Goal: Transaction & Acquisition: Obtain resource

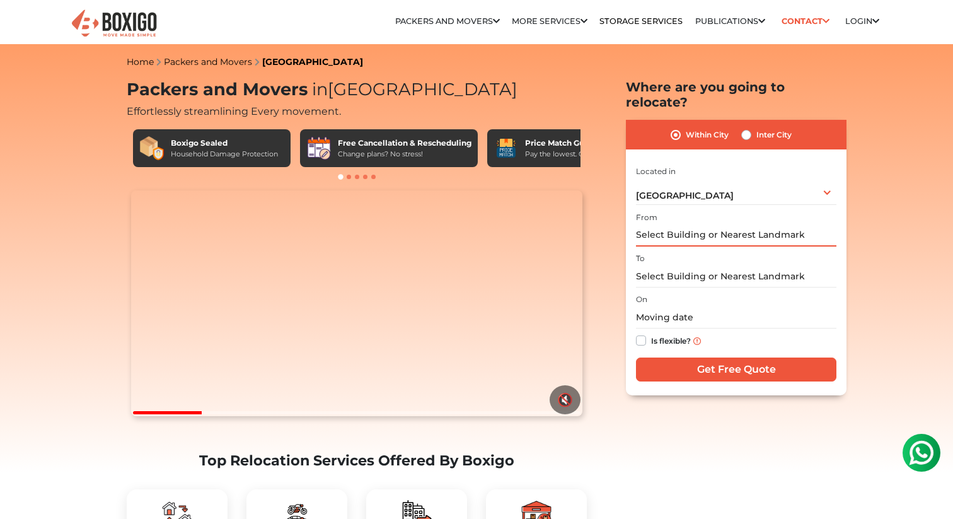
click at [687, 225] on input "text" at bounding box center [736, 235] width 200 height 22
click at [651, 333] on label "Is flexible?" at bounding box center [671, 339] width 40 height 13
click at [642, 333] on input "Is flexible?" at bounding box center [641, 339] width 10 height 13
checkbox input "true"
click at [687, 224] on input "text" at bounding box center [736, 235] width 200 height 22
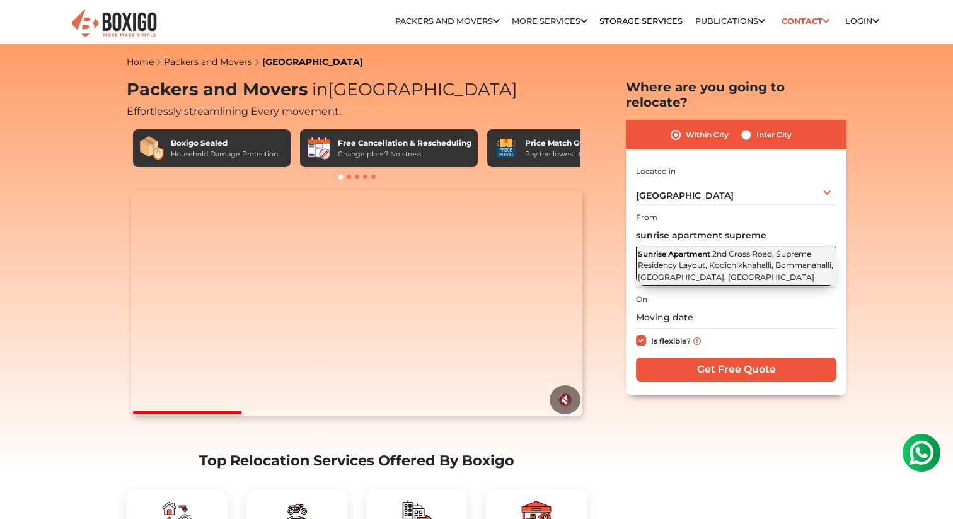
click at [741, 257] on button "Sunrise Apartment [GEOGRAPHIC_DATA], Supreme Residency Layout, Kodichikknahalli…" at bounding box center [736, 266] width 200 height 39
type input "[GEOGRAPHIC_DATA], [GEOGRAPHIC_DATA], Supreme Residency Layout, Kodichikknahall…"
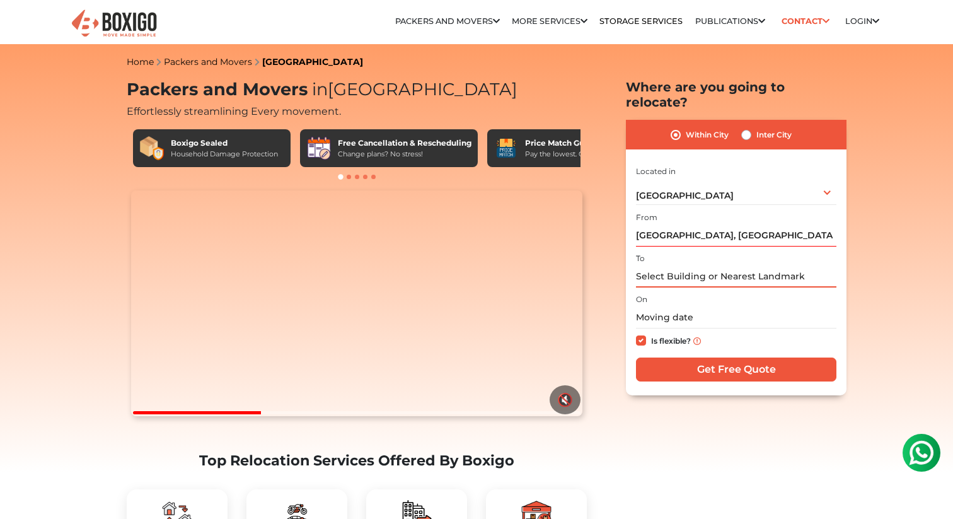
click at [704, 265] on input "text" at bounding box center [736, 276] width 200 height 22
click at [757, 127] on label "Inter City" at bounding box center [774, 134] width 35 height 15
click at [748, 127] on input "Inter City" at bounding box center [746, 133] width 10 height 13
radio input "true"
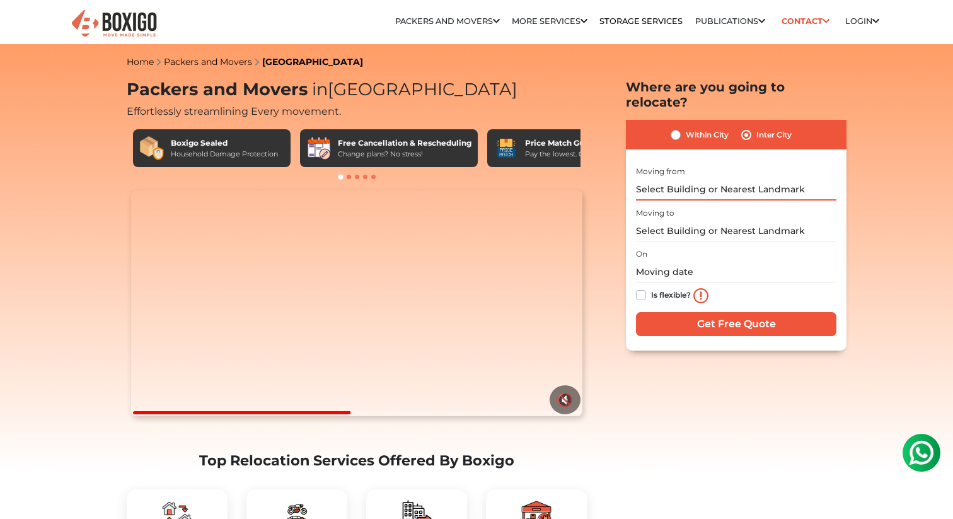
click at [712, 178] on input "text" at bounding box center [736, 189] width 200 height 22
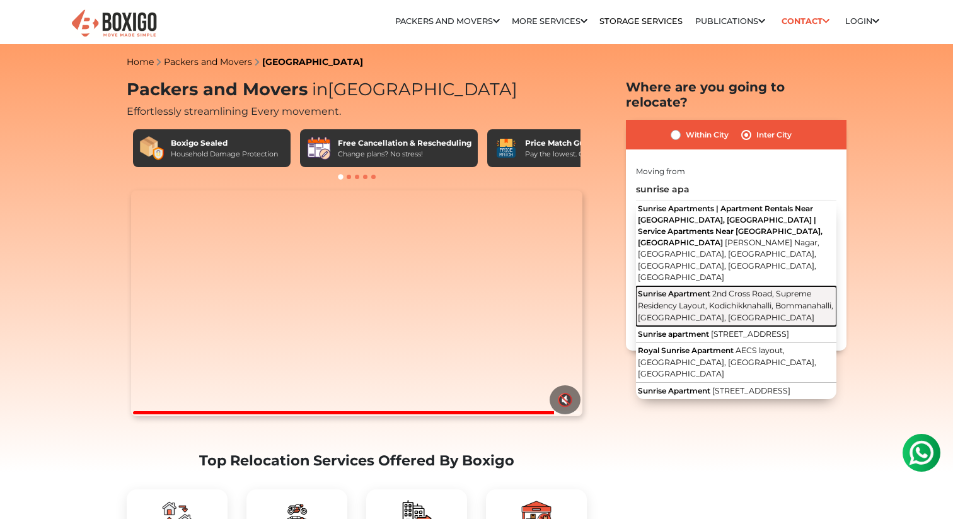
click at [755, 289] on span "2nd Cross Road, Supreme Residency Layout, Kodichikknahalli, Bommanahalli, [GEOG…" at bounding box center [735, 305] width 195 height 33
type input "[GEOGRAPHIC_DATA], [GEOGRAPHIC_DATA], Supreme Residency Layout, Kodichikknahall…"
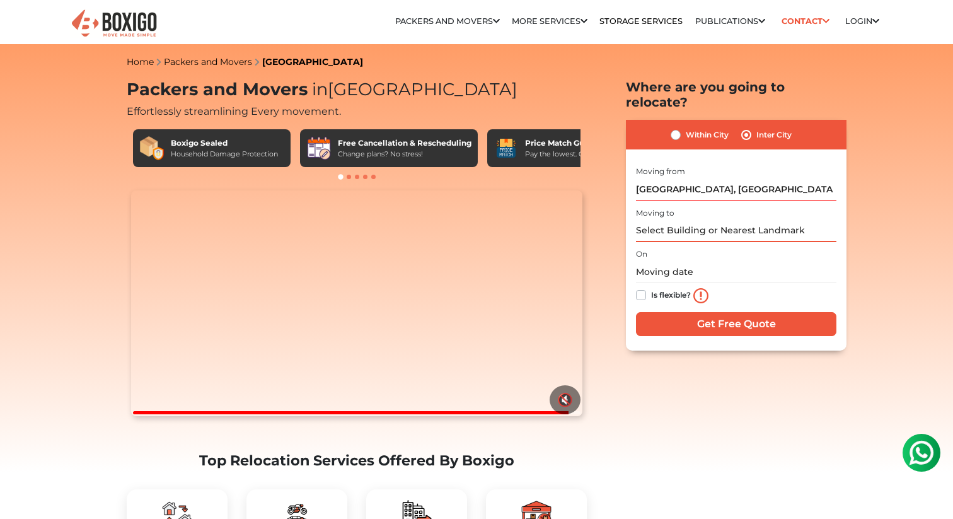
click at [711, 220] on input "text" at bounding box center [736, 231] width 200 height 22
click at [698, 220] on input "paramsukh kua phalodi" at bounding box center [736, 231] width 200 height 22
click at [670, 220] on input "paramsukh phalodi" at bounding box center [736, 231] width 200 height 22
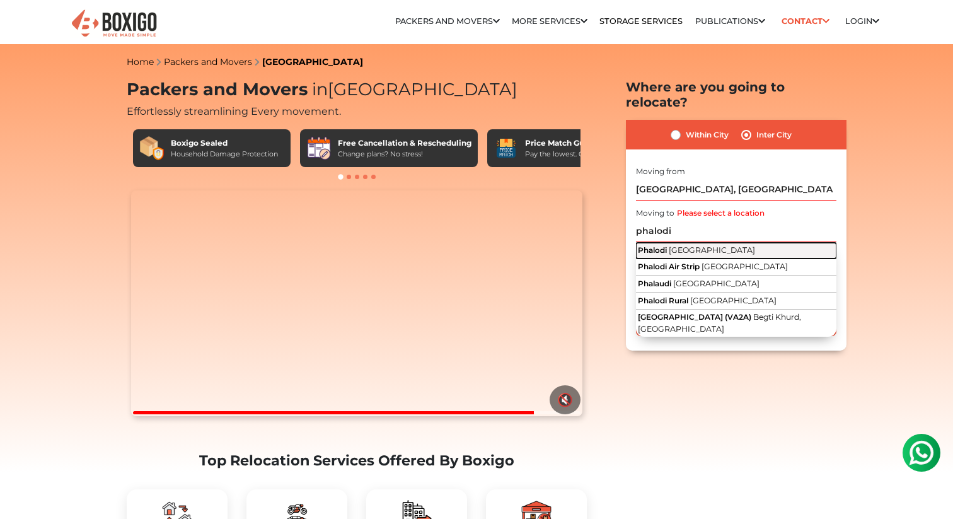
click at [699, 245] on span "[GEOGRAPHIC_DATA]" at bounding box center [712, 249] width 86 height 9
type input "Phalodi, [GEOGRAPHIC_DATA]"
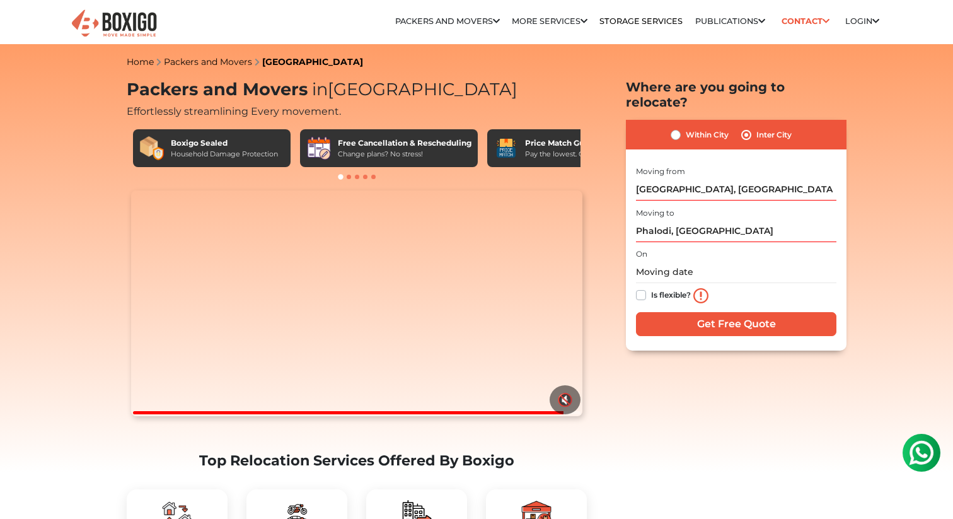
click at [651, 287] on label "Is flexible?" at bounding box center [671, 293] width 40 height 13
click at [638, 287] on input "Is flexible?" at bounding box center [641, 293] width 10 height 13
checkbox input "true"
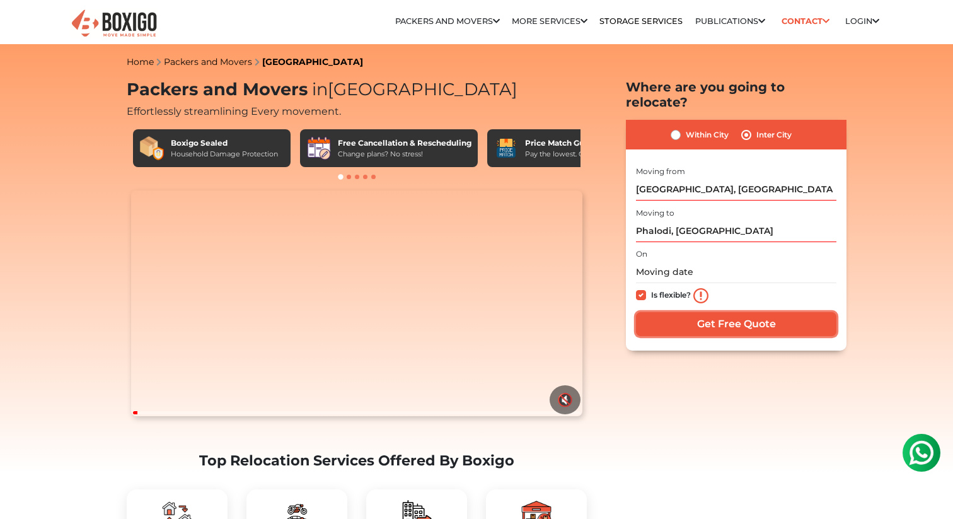
click at [682, 313] on input "Get Free Quote" at bounding box center [736, 324] width 200 height 24
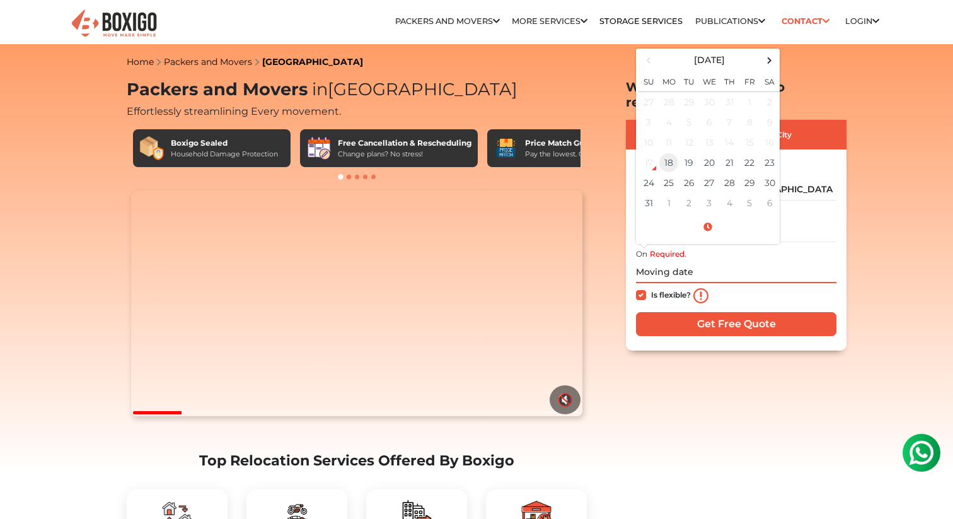
click at [668, 153] on td "18" at bounding box center [669, 163] width 20 height 20
type input "[DATE] 2:26 PM"
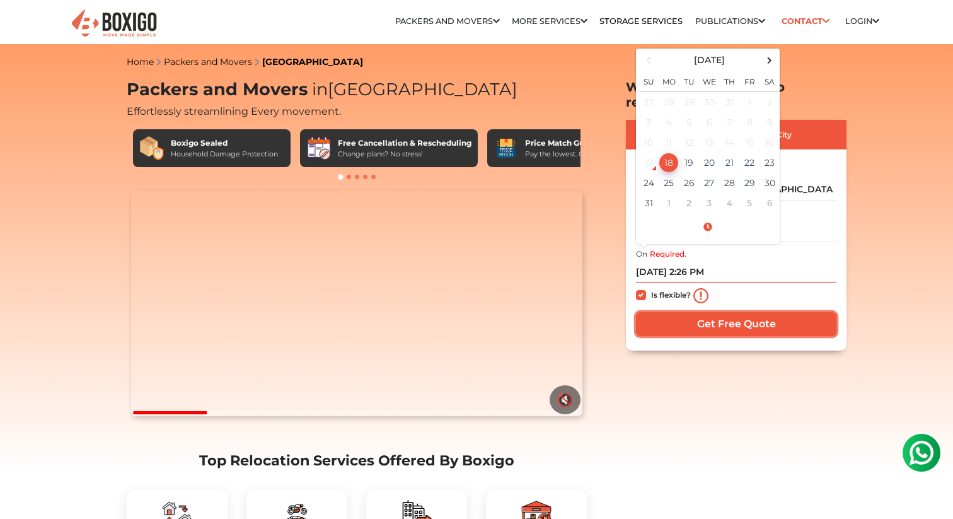
click at [777, 317] on input "Get Free Quote" at bounding box center [736, 324] width 200 height 24
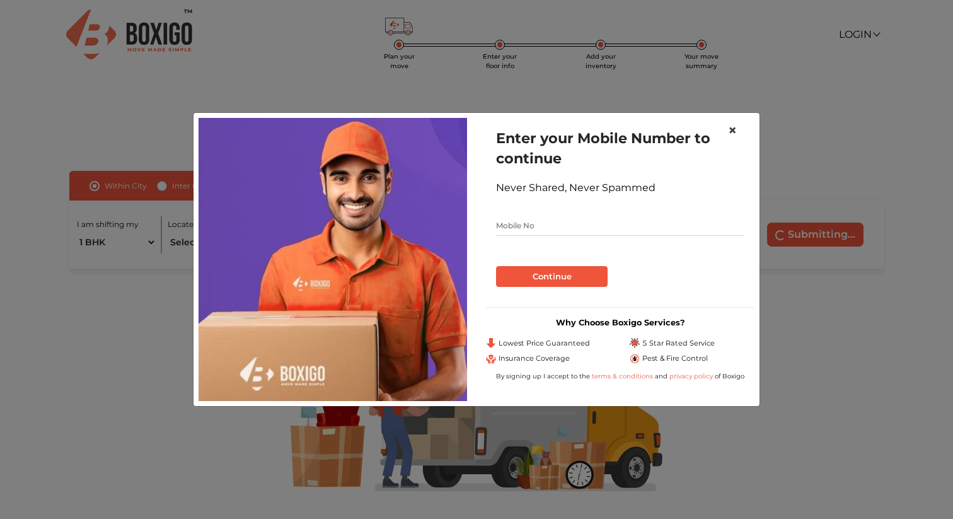
click at [732, 128] on span "×" at bounding box center [732, 130] width 9 height 18
